Goal: Task Accomplishment & Management: Complete application form

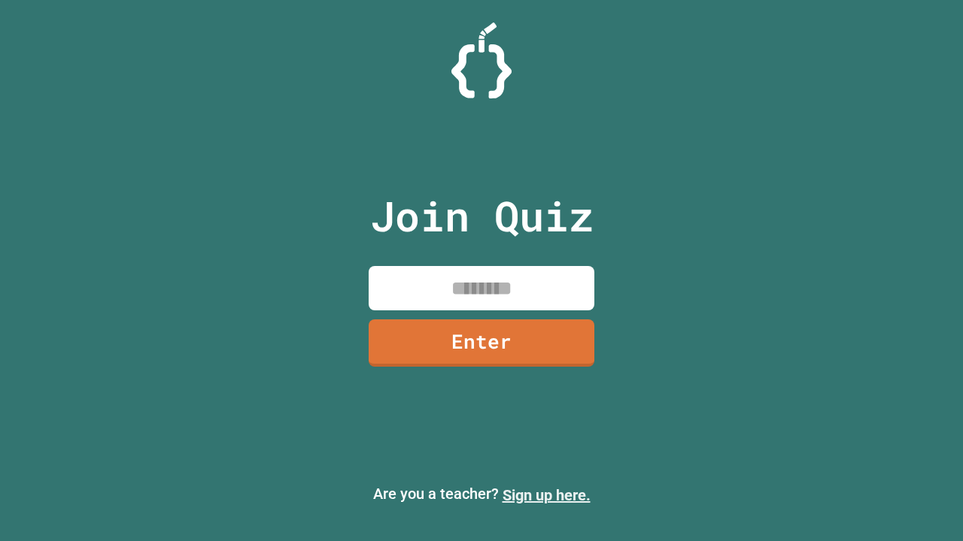
click at [546, 496] on link "Sign up here." at bounding box center [546, 496] width 88 height 18
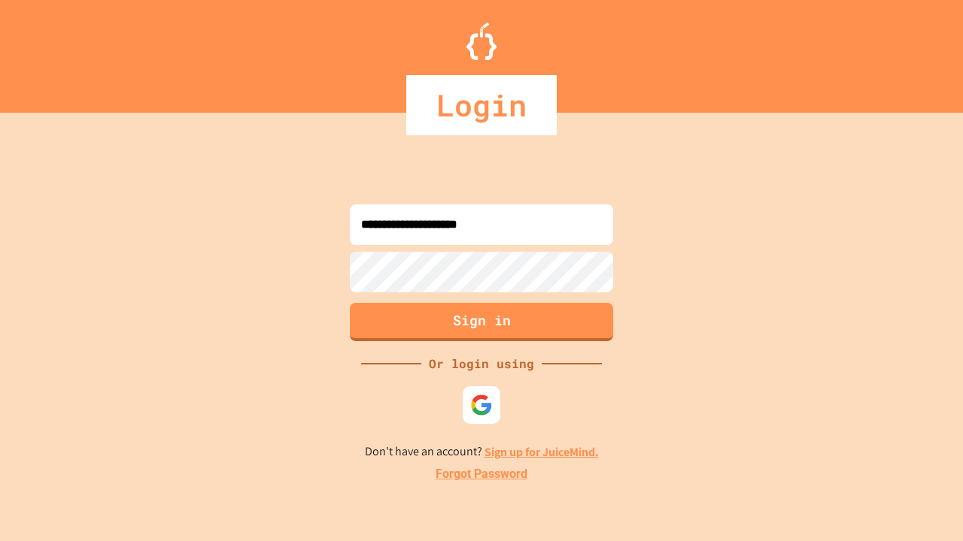
type input "**********"
